Goal: Ask a question

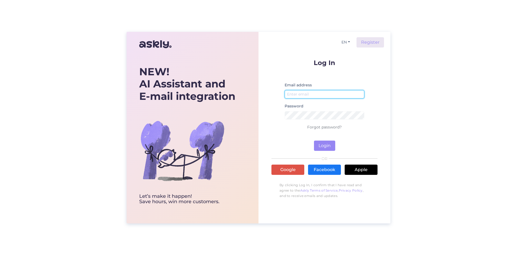
click at [303, 93] on input "email" at bounding box center [325, 94] width 80 height 8
type input "[EMAIL_ADDRESS][DOMAIN_NAME]"
click at [327, 153] on div "Log In Email address [EMAIL_ADDRESS][DOMAIN_NAME] Password Forgot password? Log…" at bounding box center [325, 130] width 106 height 142
click at [328, 152] on div "Log In Email address [EMAIL_ADDRESS][DOMAIN_NAME] Password Forgot password? Log…" at bounding box center [325, 130] width 106 height 142
click at [328, 150] on button "Login" at bounding box center [324, 145] width 21 height 10
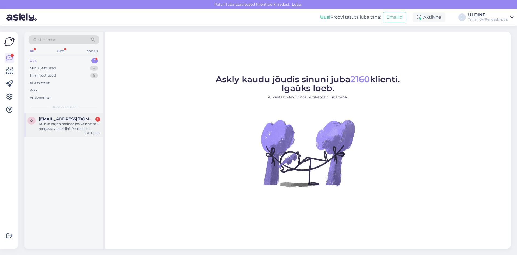
click at [52, 126] on div "Kuinka paljon maksaa jos vaihdatte 2 rengasta vaateisiin? Renkaita ei tarvitse …" at bounding box center [69, 126] width 61 height 10
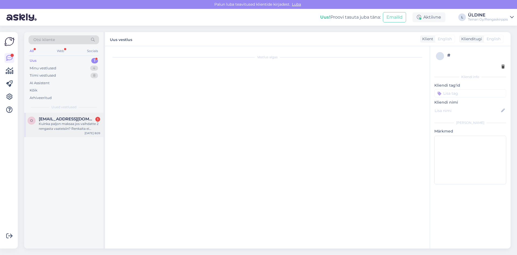
scroll to position [40, 0]
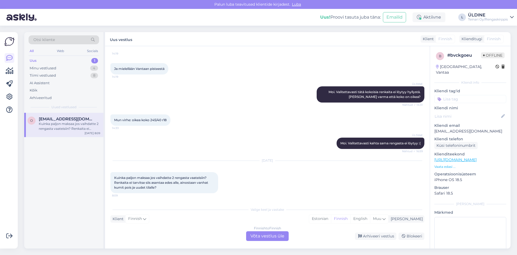
click at [238, 115] on div "Mun virhe: oikea koko 245/40 r18 14:33" at bounding box center [267, 119] width 314 height 23
click at [304, 135] on div "ÜLDINE Moi. Valitettavasti kahta sama rengasta ei löytyy :( Nähtud ✓ 16:59" at bounding box center [267, 142] width 314 height 23
click at [254, 235] on div "Finnish to Finnish Võta vestlus üle" at bounding box center [267, 236] width 43 height 10
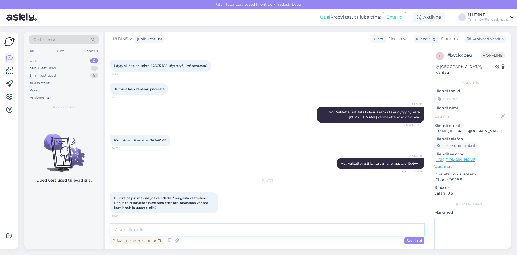
click at [143, 233] on textarea at bounding box center [267, 229] width 314 height 11
type textarea "p"
click at [129, 232] on textarea at bounding box center [267, 229] width 314 height 11
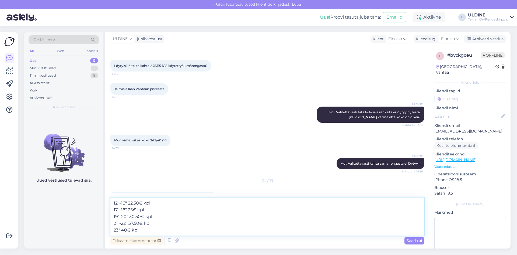
click at [120, 229] on textarea "12"-16" 22.50€ kpl 17"-18" 25€ kpl 19"-20" 30.50€ kpl 21"-22" 37.50€ kpl 23" 40…" at bounding box center [267, 216] width 314 height 38
click at [129, 223] on textarea "12"-16" 22.50€ kpl 17"-18" 25€ kpl 19"-20" 30.50€ kpl 21"-22" 37.50€ kpl 23" 40…" at bounding box center [267, 216] width 314 height 38
click at [130, 230] on textarea "12"-16" 22.50€ kpl 17"-18" 25€ kpl 19"-20" 30.50€ kpl 21"-22" 37.50€ kpl 23" 40…" at bounding box center [267, 216] width 314 height 38
click at [129, 230] on textarea "12"-16" 22.50€ kpl 17"-18" 25€ kpl 19"-20" 30.50€ kpl 21"-22" 37.50€ kpl 23" 40…" at bounding box center [267, 216] width 314 height 38
click at [129, 216] on textarea "12"-16" 22.50€ kpl 17"-18" 25€ kpl 19"-20" 30.50€ kpl 21"-22" 37.50€ kpl 23" 40…" at bounding box center [267, 216] width 314 height 38
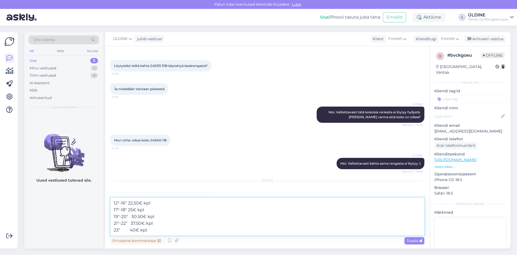
click at [129, 209] on textarea "12"-16" 22.50€ kpl 17"-18" 25€ kpl 19"-20" 30.50€ kpl 21"-22" 37.50€ kpl 23" 40…" at bounding box center [267, 216] width 314 height 38
click at [128, 203] on textarea "12"-16" 22.50€ kpl 17"-18" 25€ kpl 19"-20" 30.50€ kpl 21"-22" 37.50€ kpl 23" 40…" at bounding box center [267, 216] width 314 height 38
click at [183, 225] on textarea "12"-16" 22.50€ kpl 17"-18" 25€ kpl 19"-20" 30.50€ kpl 21"-22" 37.50€ kpl 23" 40…" at bounding box center [267, 216] width 314 height 38
click at [132, 199] on textarea "12"-16" 22.50€ kpl 17"-18" 25€ kpl 19"-20" 30.50€ kpl 21"-22" 37.50€ kpl 23" 40…" at bounding box center [267, 216] width 314 height 38
click at [185, 221] on textarea "12"-16" 22.50€ kpl 17"-18" 25€ kpl 19"-20" 30.50€ kpl 21"-22" 37.50€ kpl 23" 40…" at bounding box center [267, 216] width 314 height 38
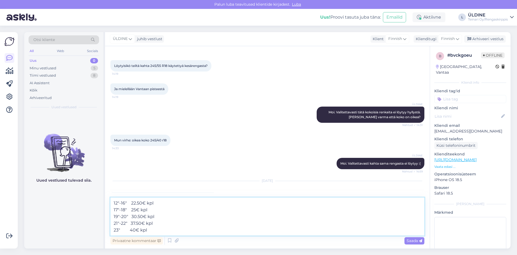
click at [132, 230] on textarea "12"-16" 22.50€ kpl 17"-18" 25€ kpl 19"-20" 30.50€ kpl 21"-22" 37.50€ kpl 23" 40…" at bounding box center [267, 216] width 314 height 38
drag, startPoint x: 130, startPoint y: 231, endPoint x: 135, endPoint y: 235, distance: 6.1
click at [131, 231] on textarea "12"-16" 22.50€ kpl 17"-18" 25€ kpl 19"-20" 30.50€ kpl 21"-22" 37.50€ kpl 23" 40…" at bounding box center [267, 216] width 314 height 38
drag, startPoint x: 151, startPoint y: 231, endPoint x: 182, endPoint y: 232, distance: 31.0
click at [152, 231] on textarea "12"-16" 22.50€ kpl 17"-18" 25€ kpl 19"-20" 30.50€ kpl 21"-22" 37.50€ kpl 23" 40…" at bounding box center [267, 216] width 314 height 38
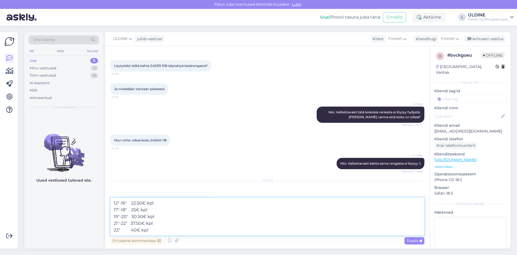
click at [132, 222] on textarea "12"-16" 22.50€ kpl 17"-18" 25€ kpl 19"-20" 30.50€ kpl 21"-22" 37.50€ kpl 23" 40…" at bounding box center [267, 216] width 314 height 38
click at [182, 222] on textarea "12"-16" 22.50€ kpl 17"-18" 25€ kpl 19"-20" 30.50€ kpl 21"-22" 37.50€ kpl 23" 40…" at bounding box center [267, 216] width 314 height 38
click at [133, 223] on textarea "12"-16" 22.50€ kpl 17"-18" 25€ kpl 19"-20" 30.50€ kpl 21"-22" 37.50€ kpl 23" 40…" at bounding box center [267, 216] width 314 height 38
click at [132, 222] on textarea "12"-16" 22.50€ kpl 17"-18" 25€ kpl 19"-20" 30.50€ kpl 21"-22" 37.50€ kpl 23" 40…" at bounding box center [267, 216] width 314 height 38
click at [133, 229] on textarea "12"-16" 22.50€ kpl 17"-18" 25€ kpl 19"-20" 30.50€ kpl 21"-22" 37.50€ kpl 23" 40…" at bounding box center [267, 216] width 314 height 38
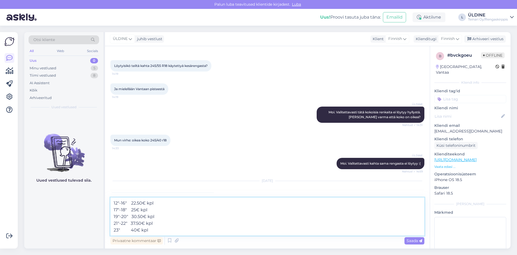
click at [113, 202] on textarea "12"-16" 22.50€ kpl 17"-18" 25€ kpl 19"-20" 30.50€ kpl 21"-22" 37.50€ kpl 23" 40…" at bounding box center [267, 216] width 314 height 38
type textarea "Hei,12"-16" 22.50€ kpl 17"-18" 25€ kpl 19"-20" 30.50€ kpl 21"-22" 37.50€ kpl 23…"
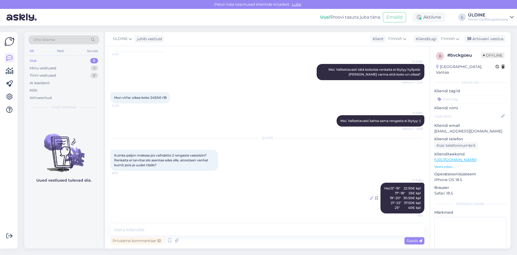
click at [370, 199] on icon at bounding box center [371, 197] width 3 height 3
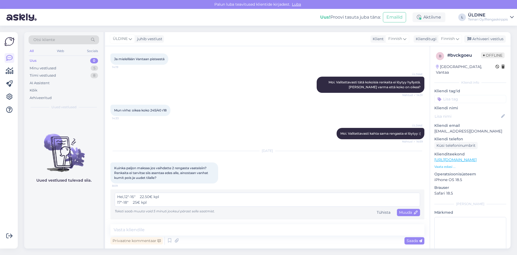
click at [124, 195] on textarea "Hei,12"-16" 22.50€ kpl 17"-18" 25€ kpl 19"-20" 30.50€ kpl 21"-22" 37.50€ kpl 23…" at bounding box center [268, 199] width 306 height 14
click at [125, 197] on textarea "Hei,12"-16" 22.50€ kpl 17"-18" 25€ kpl 19"-20" 30.50€ kpl 21"-22" 37.50€ kpl 23…" at bounding box center [268, 199] width 306 height 14
type textarea "Hei, 12"-16" 22.50€ kpl 17"-18" 25€ kpl 19"-20" 30.50€ kpl 21"-22" 37.50€ kpl 2…"
click at [399, 213] on span "Muuda" at bounding box center [408, 212] width 19 height 5
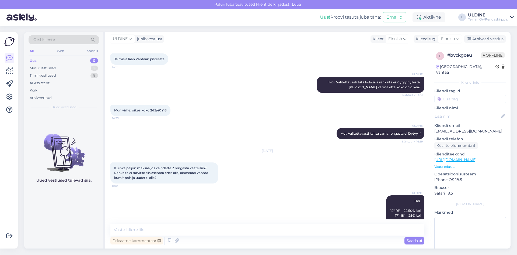
click at [341, 184] on div "[DATE] Kuinka paljon maksaa jos vaihdatte 2 rengasta vaateisiin? Renkaita ei ta…" at bounding box center [267, 167] width 314 height 44
